Goal: Task Accomplishment & Management: Use online tool/utility

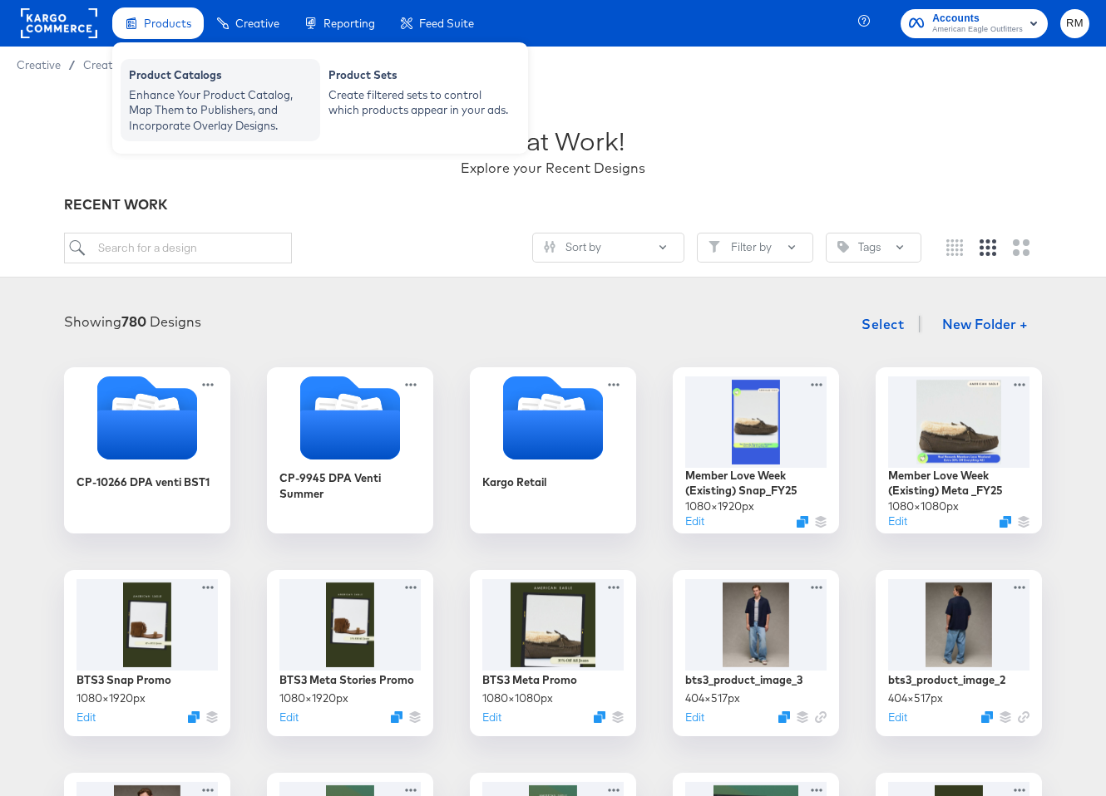
click at [187, 133] on div "Product Catalogs Enhance Your Product Catalog, Map Them to Publishers, and Inco…" at bounding box center [221, 100] width 200 height 82
click at [191, 111] on div "Enhance Your Product Catalog, Map Them to Publishers, and Incorporate Overlay D…" at bounding box center [220, 110] width 183 height 47
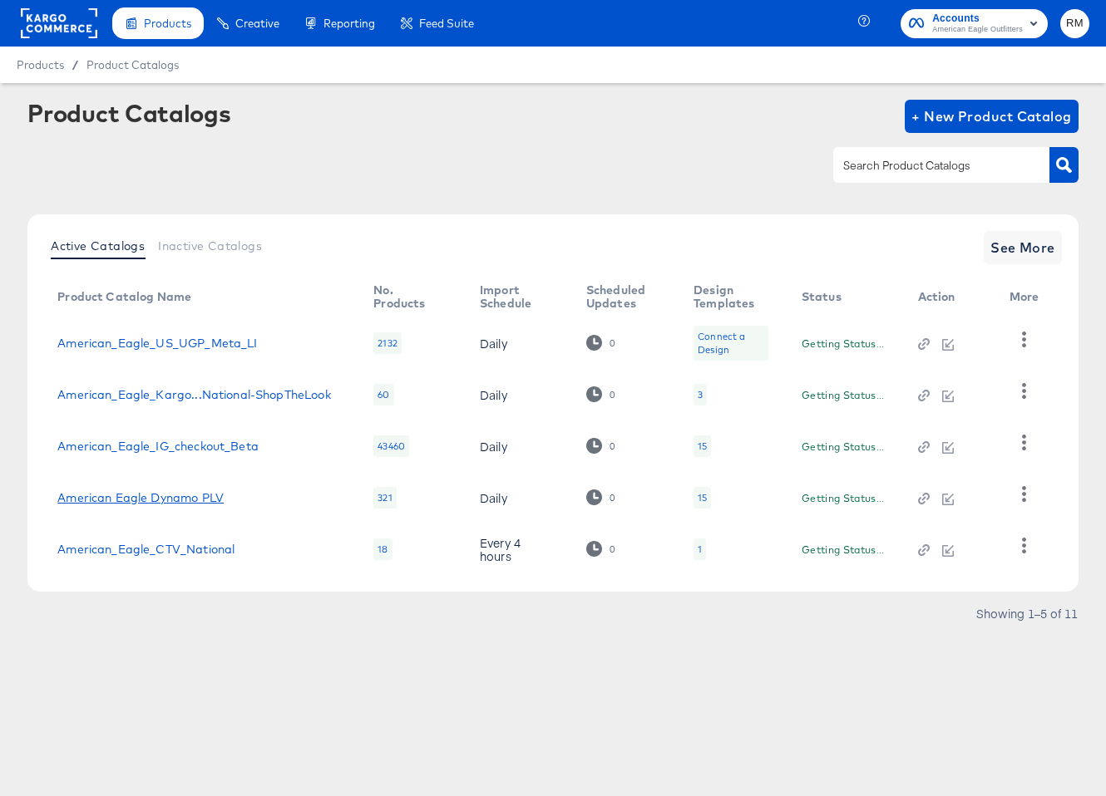
click at [203, 497] on link "American Eagle Dynamo PLV" at bounding box center [140, 497] width 166 height 13
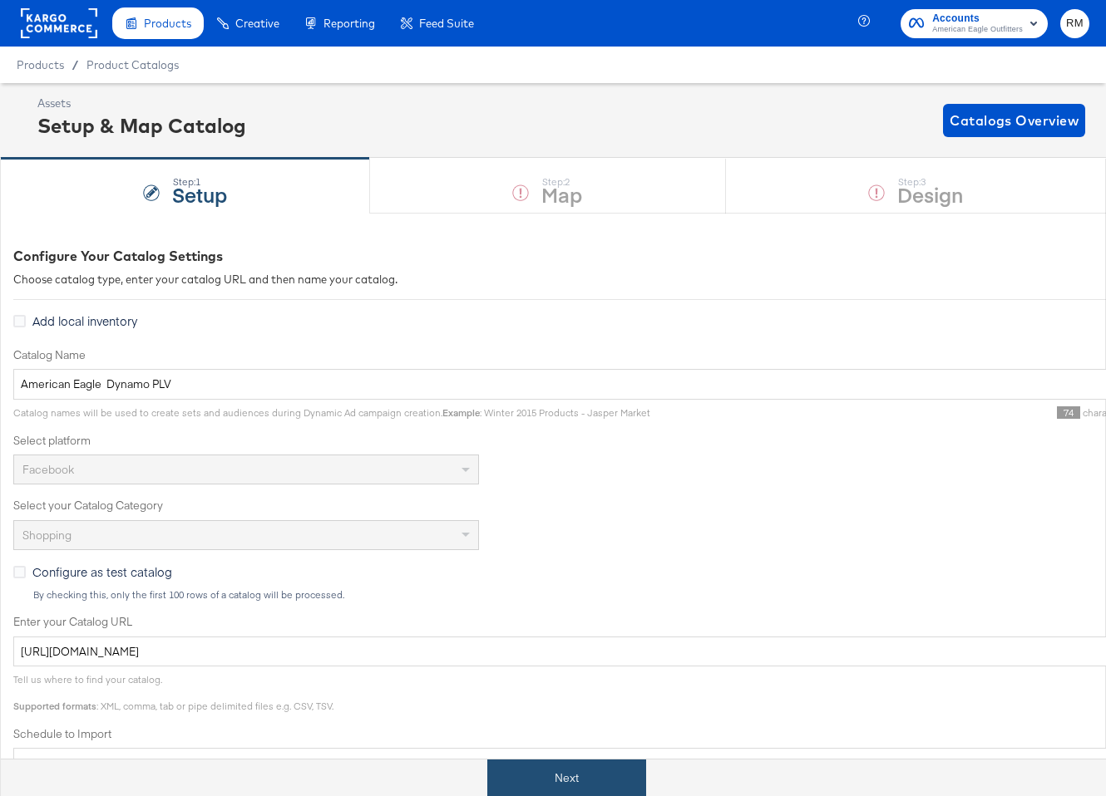
click at [608, 763] on button "Next" at bounding box center [566, 778] width 159 height 37
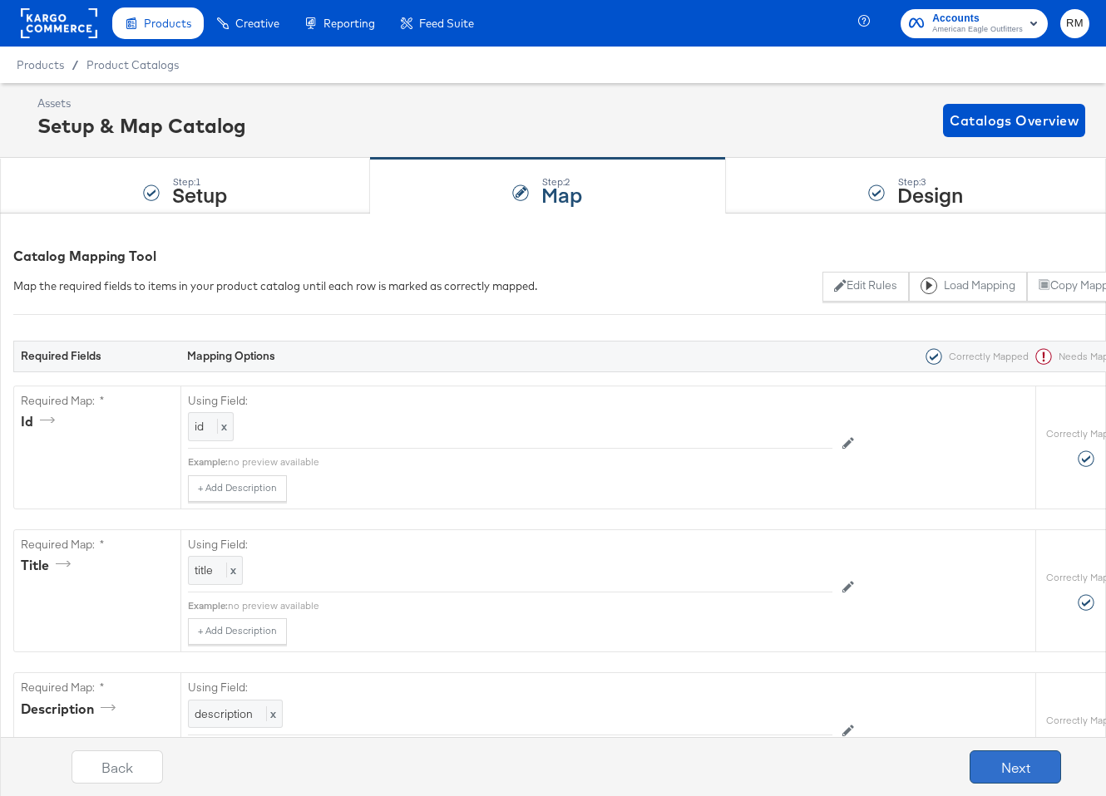
click at [926, 776] on button "Next" at bounding box center [1014, 767] width 91 height 33
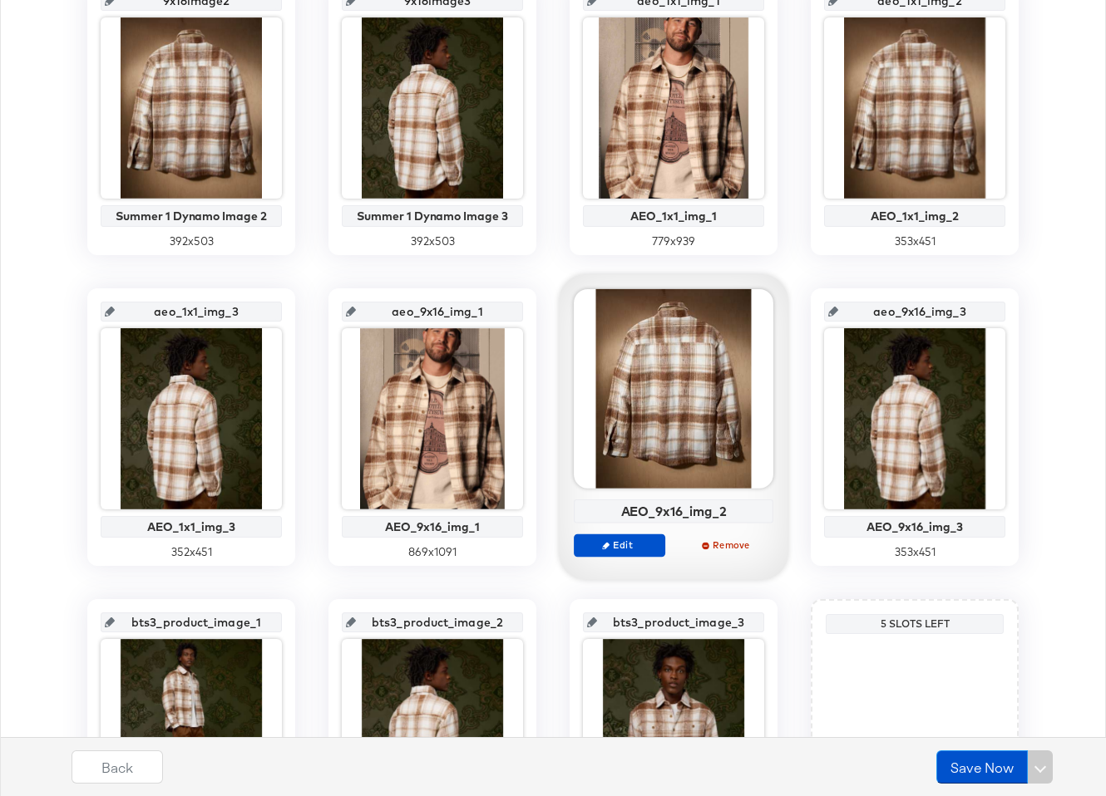
scroll to position [732, 0]
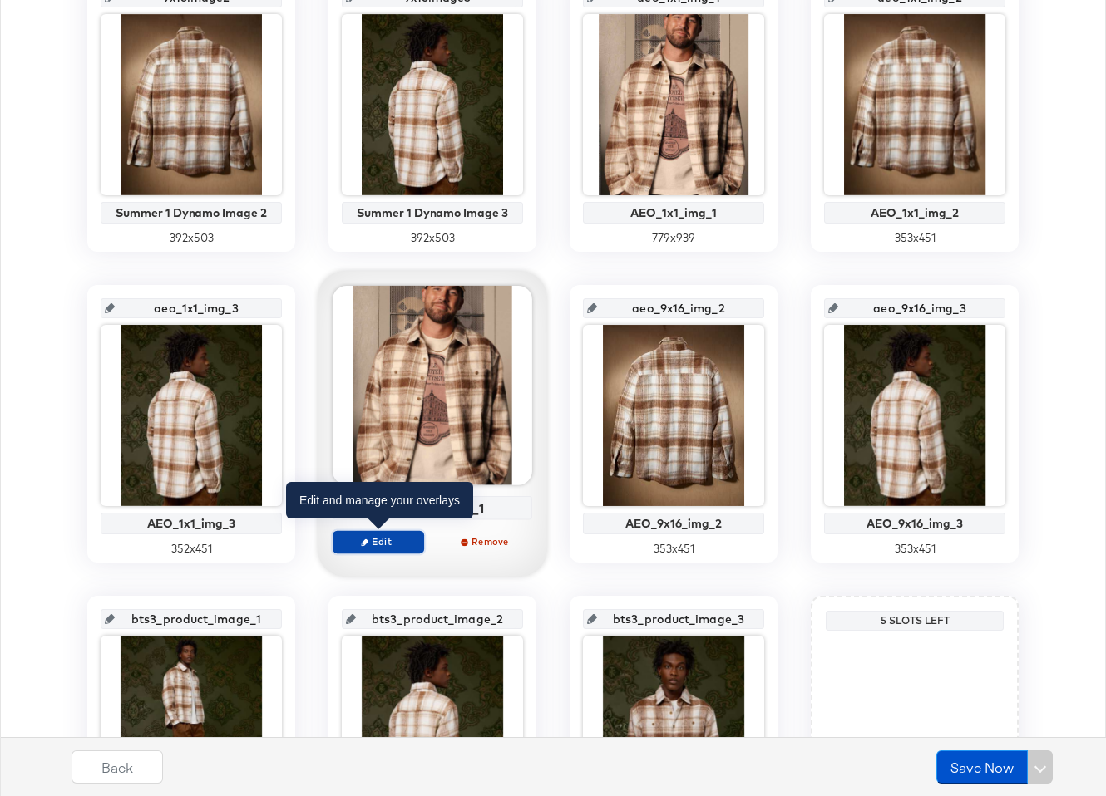
click at [408, 537] on span "Edit" at bounding box center [378, 541] width 76 height 12
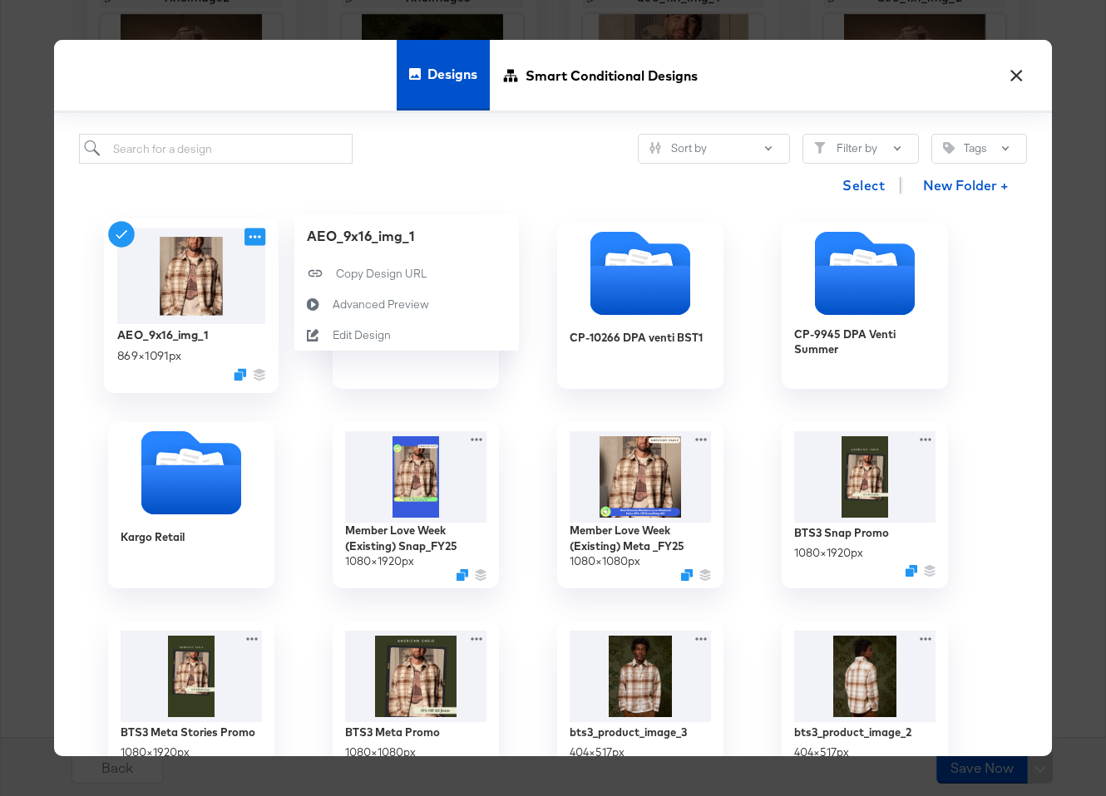
click at [257, 241] on icon at bounding box center [254, 237] width 21 height 17
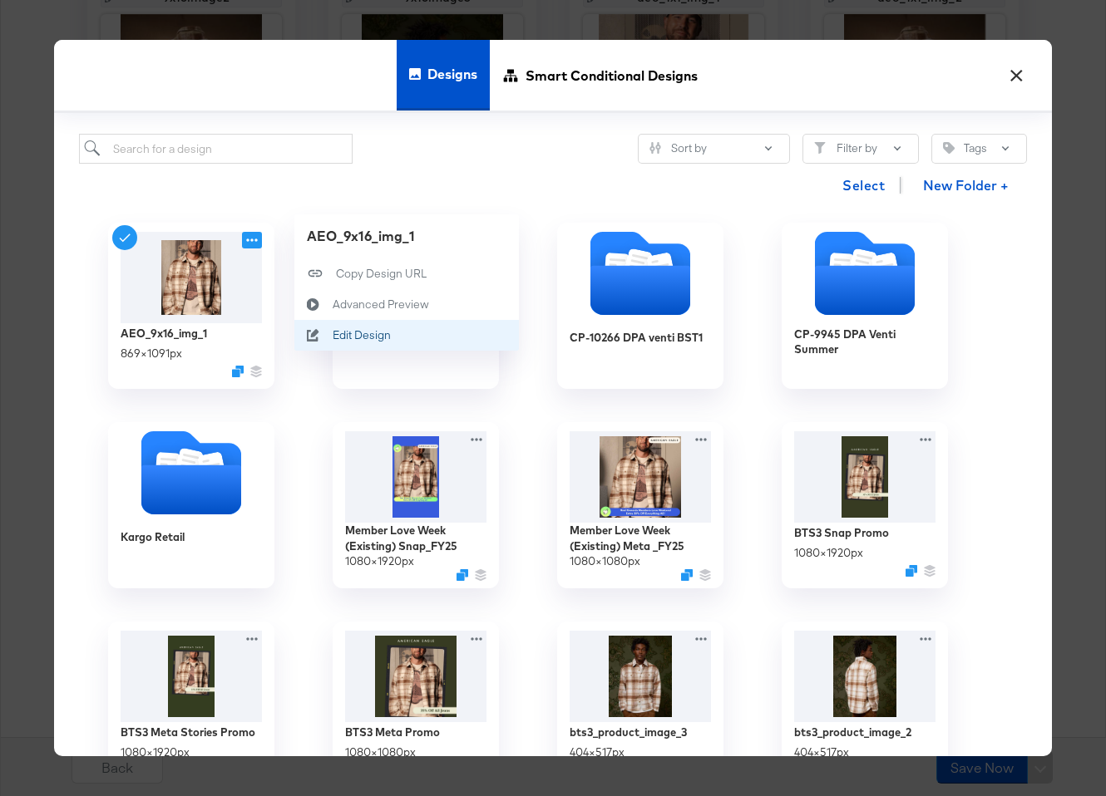
click at [333, 336] on div "Edit Design Edit Design" at bounding box center [333, 336] width 0 height 0
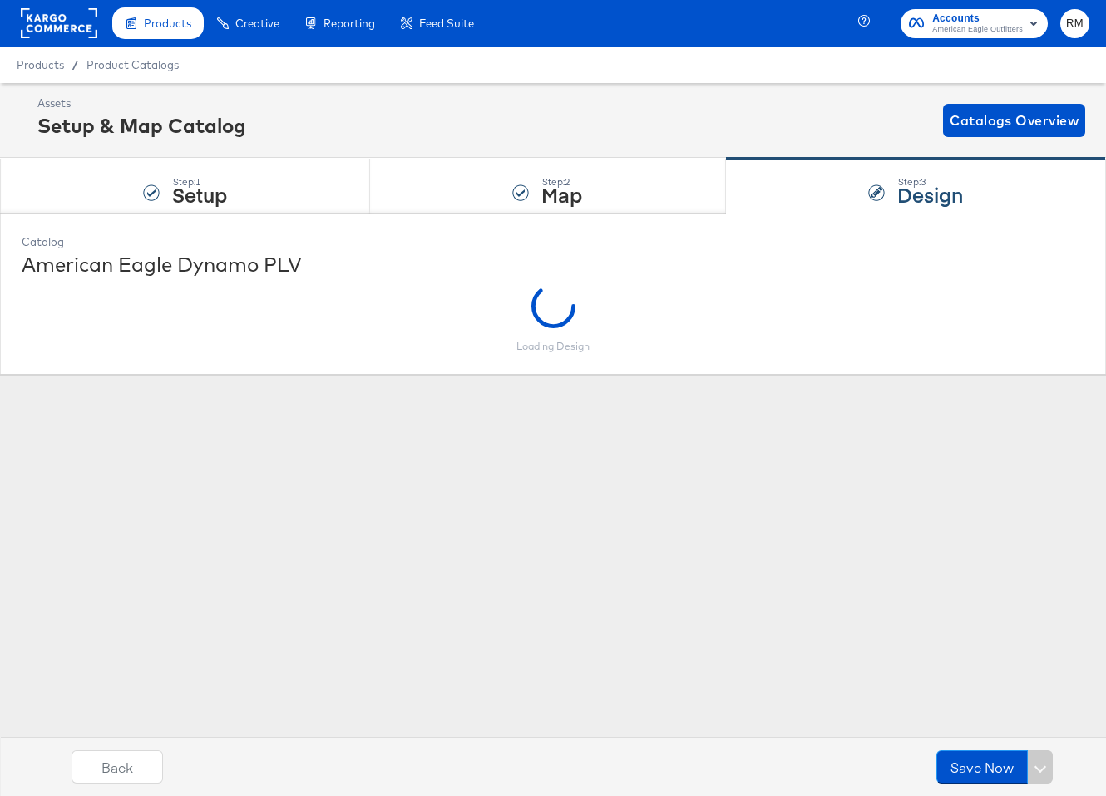
scroll to position [0, 0]
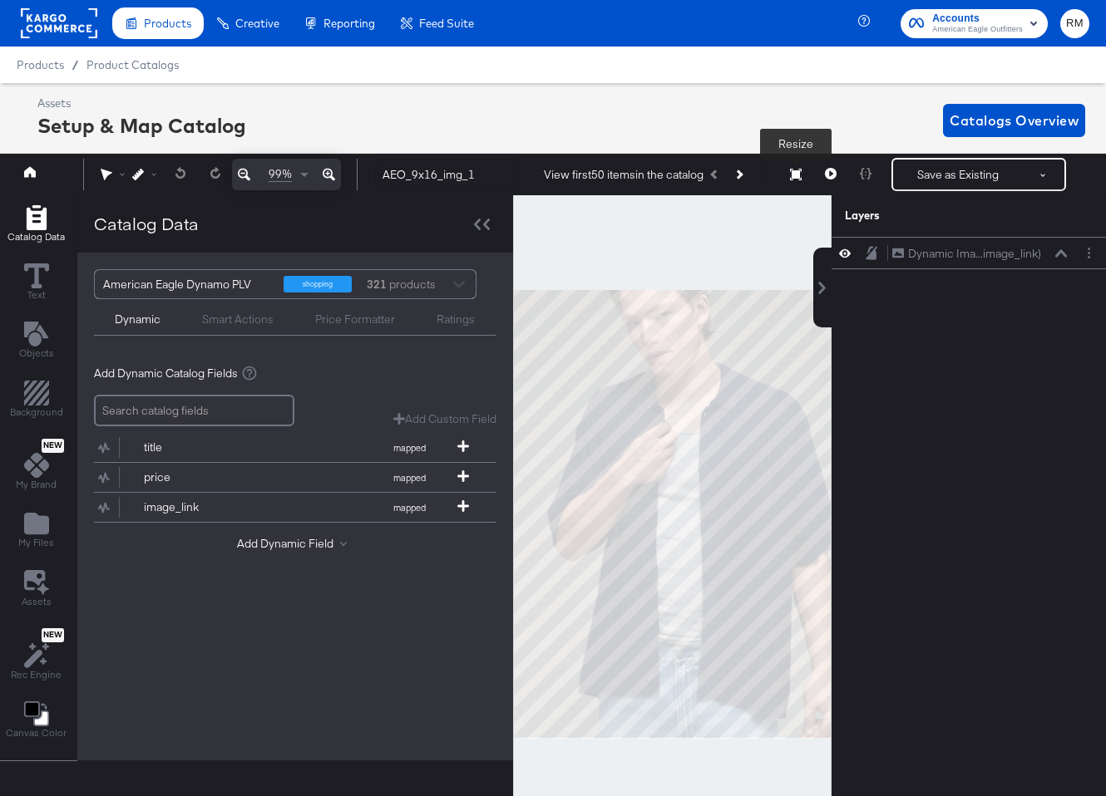
click at [799, 175] on icon at bounding box center [796, 175] width 12 height 12
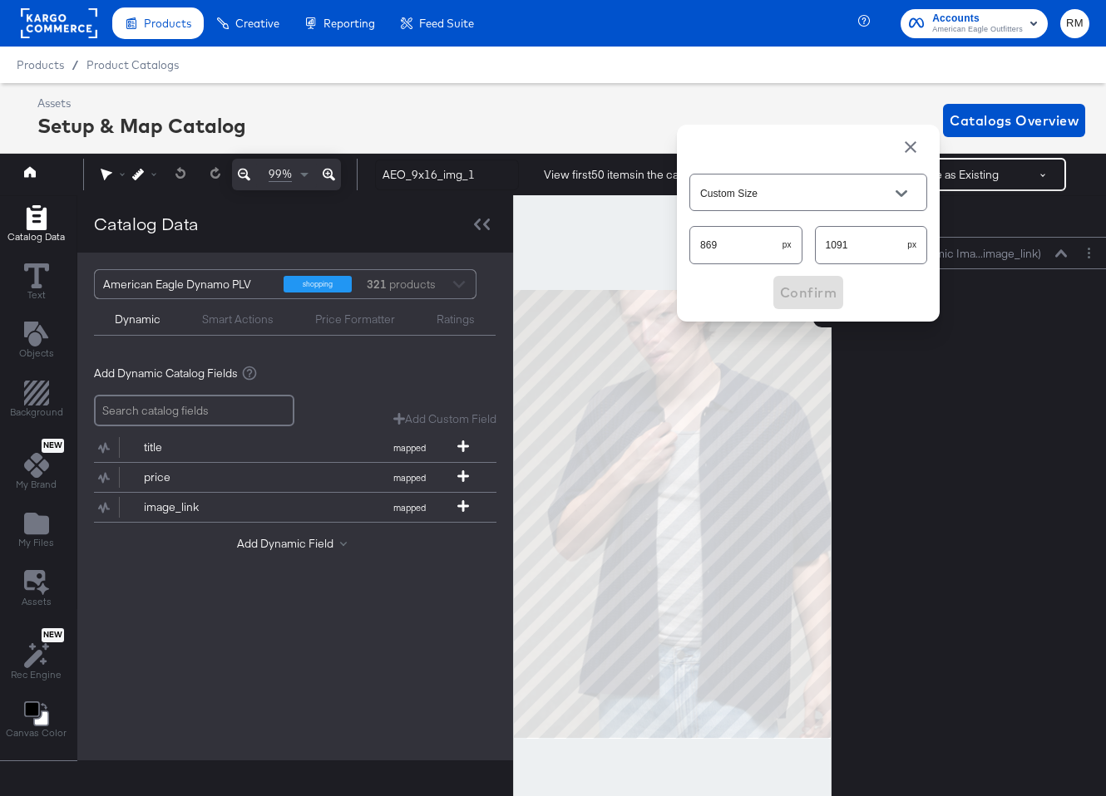
click at [860, 259] on div "1091 px" at bounding box center [871, 244] width 113 height 37
click at [860, 246] on input "1091" at bounding box center [861, 238] width 92 height 36
type input "1089"
click at [800, 290] on span "Confirm" at bounding box center [808, 292] width 57 height 23
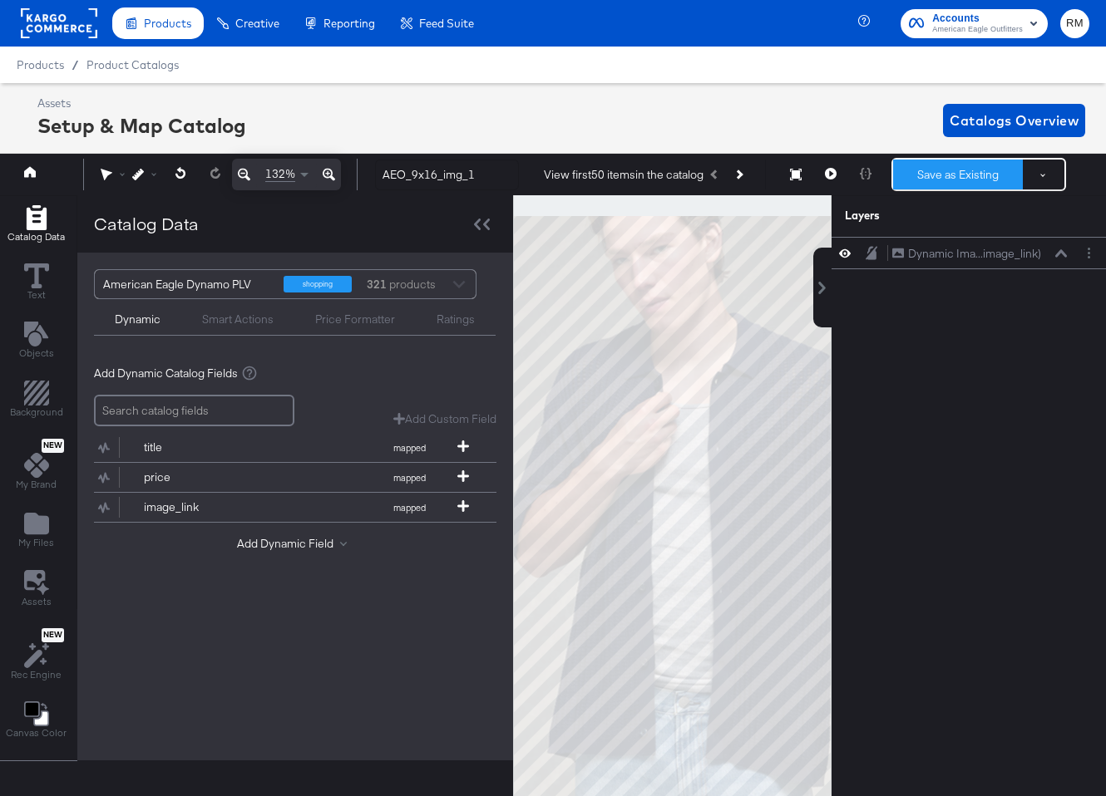
click at [926, 176] on button "Save as Existing" at bounding box center [958, 175] width 130 height 30
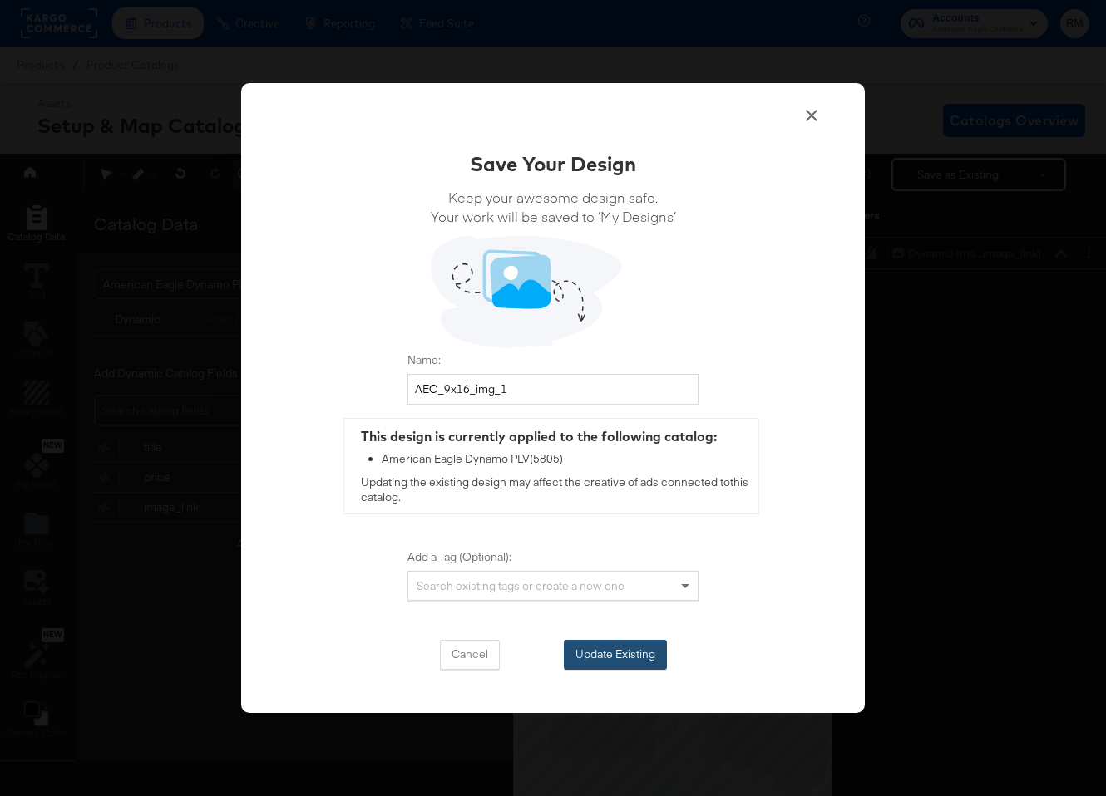
click at [649, 646] on button "Update Existing" at bounding box center [615, 655] width 103 height 30
